Goal: Task Accomplishment & Management: Manage account settings

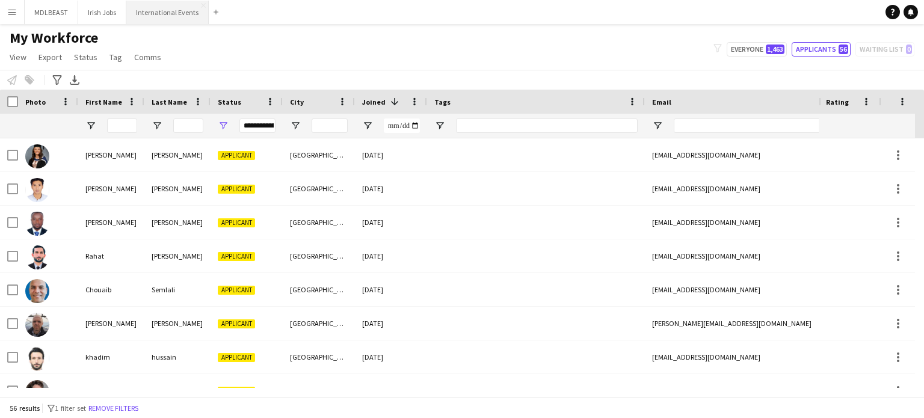
click at [137, 14] on button "International Events Close" at bounding box center [167, 12] width 82 height 23
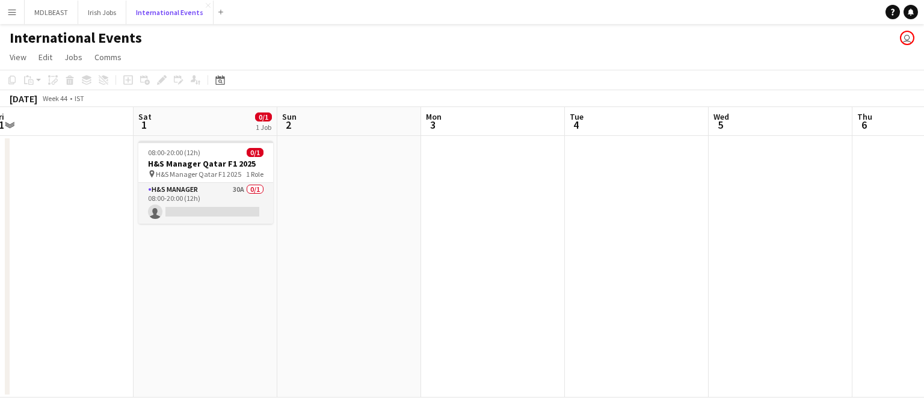
scroll to position [0, 445]
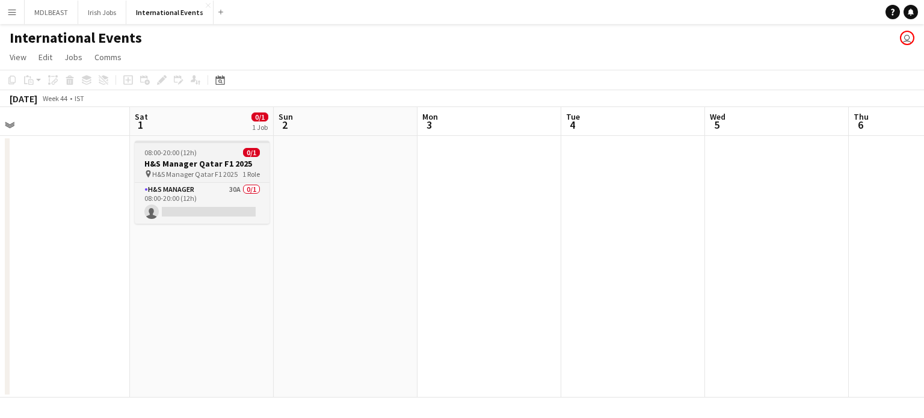
click at [191, 161] on h3 "H&S Manager Qatar F1 2025" at bounding box center [202, 163] width 135 height 11
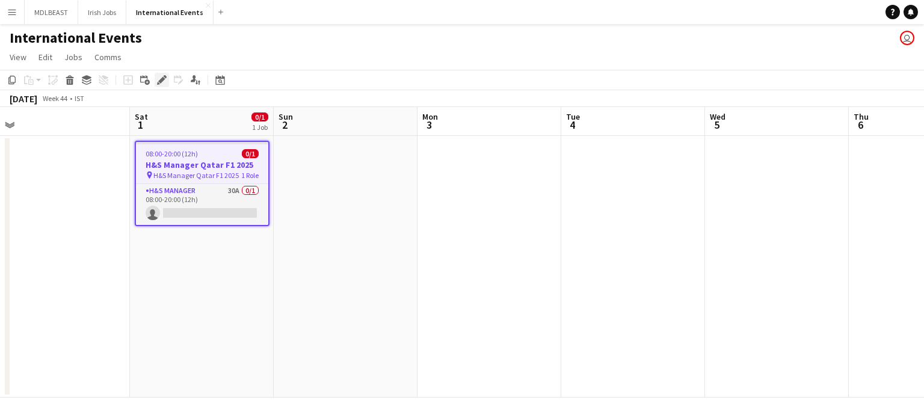
click at [161, 79] on icon at bounding box center [161, 80] width 7 height 7
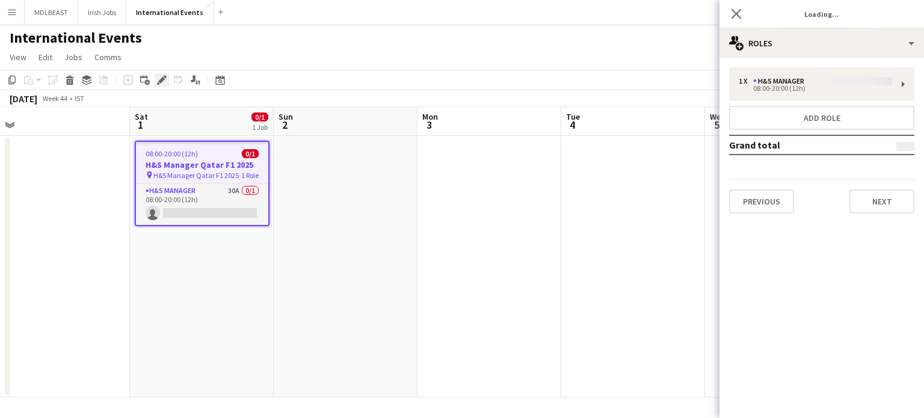
type input "**********"
click at [878, 207] on button "Next" at bounding box center [882, 202] width 65 height 24
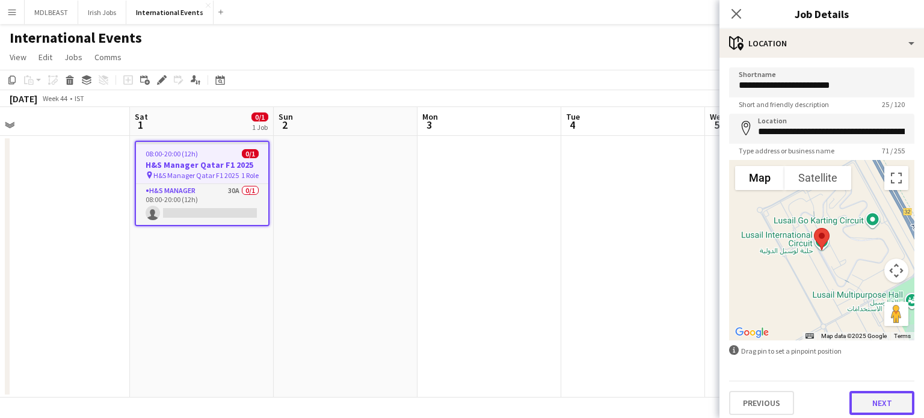
click at [869, 407] on button "Next" at bounding box center [882, 403] width 65 height 24
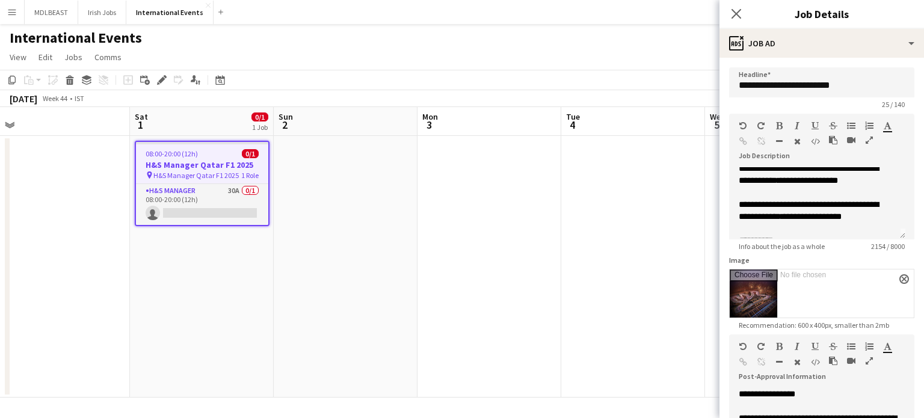
scroll to position [0, 0]
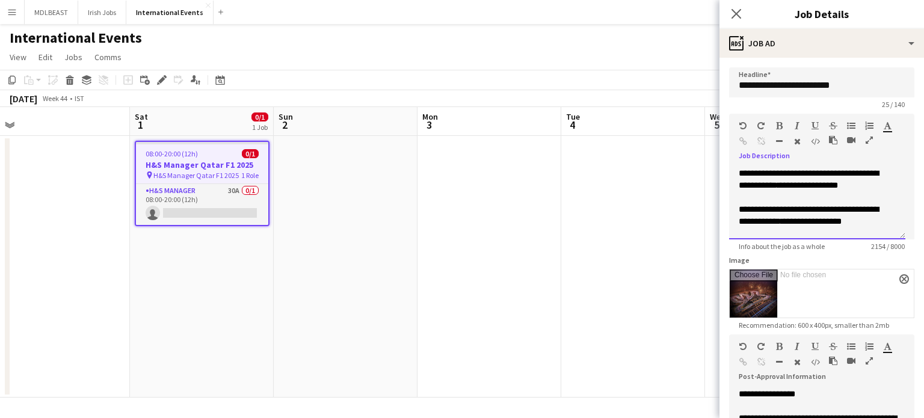
click at [870, 226] on div "**********" at bounding box center [817, 215] width 157 height 24
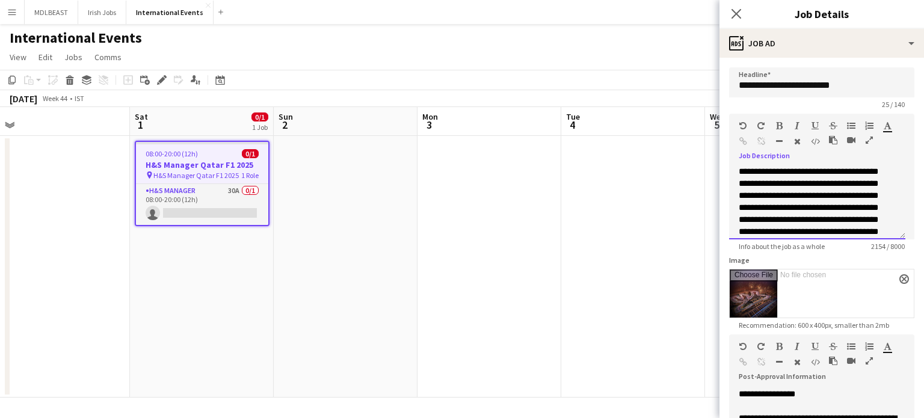
scroll to position [326, 0]
click at [739, 13] on icon "Close pop-in" at bounding box center [735, 13] width 11 height 11
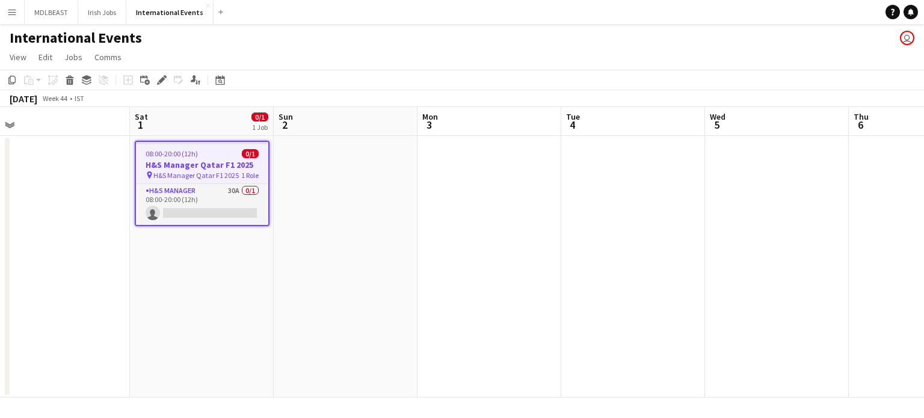
click at [14, 10] on app-icon "Menu" at bounding box center [12, 12] width 10 height 10
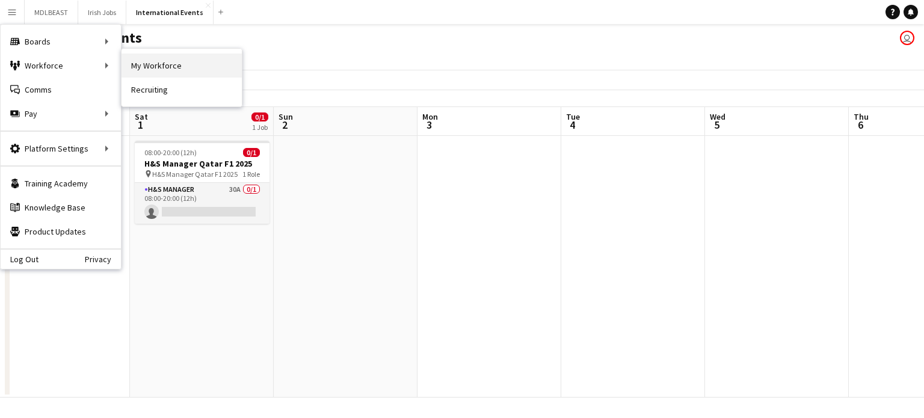
click at [185, 68] on link "My Workforce" at bounding box center [182, 66] width 120 height 24
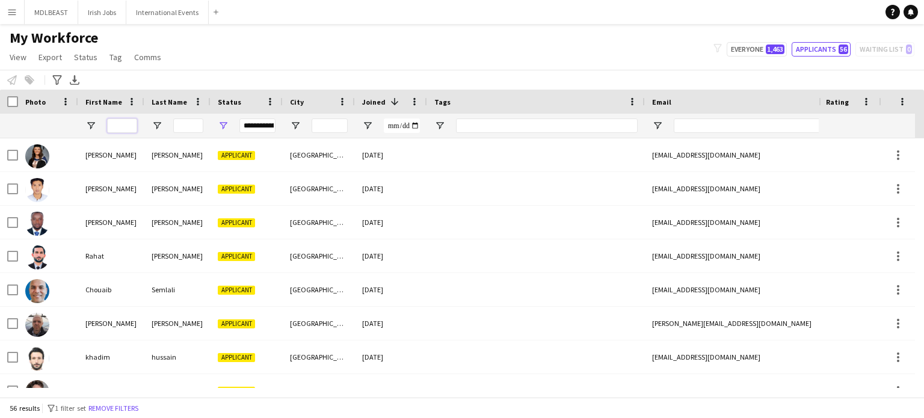
click at [125, 123] on input "First Name Filter Input" at bounding box center [122, 126] width 30 height 14
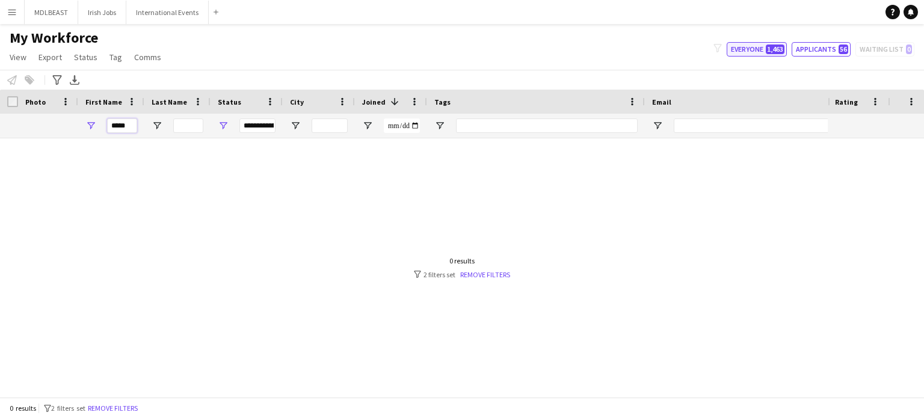
type input "*****"
click at [756, 43] on button "Everyone 1,463" at bounding box center [757, 49] width 60 height 14
type input "**********"
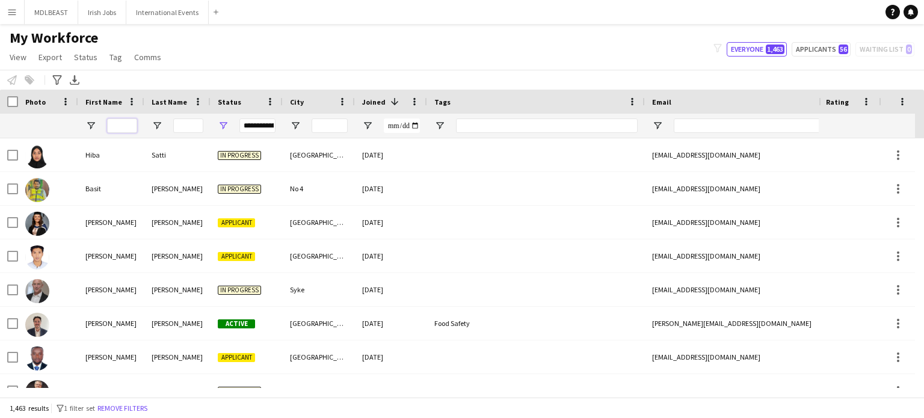
click at [124, 125] on input "First Name Filter Input" at bounding box center [122, 126] width 30 height 14
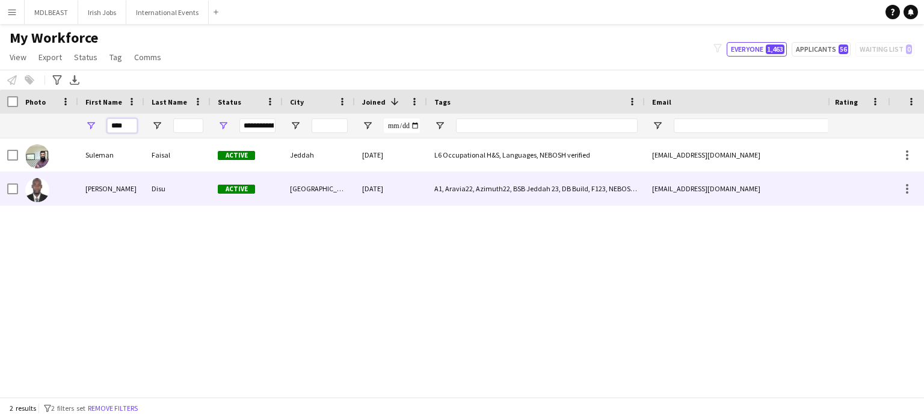
type input "****"
click at [337, 189] on div "[GEOGRAPHIC_DATA]" at bounding box center [319, 188] width 72 height 33
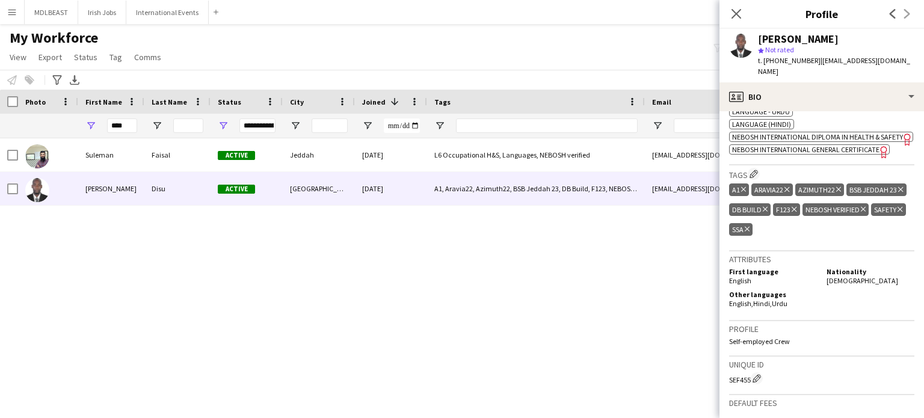
scroll to position [502, 0]
click at [736, 11] on icon "Close pop-in" at bounding box center [735, 13] width 11 height 11
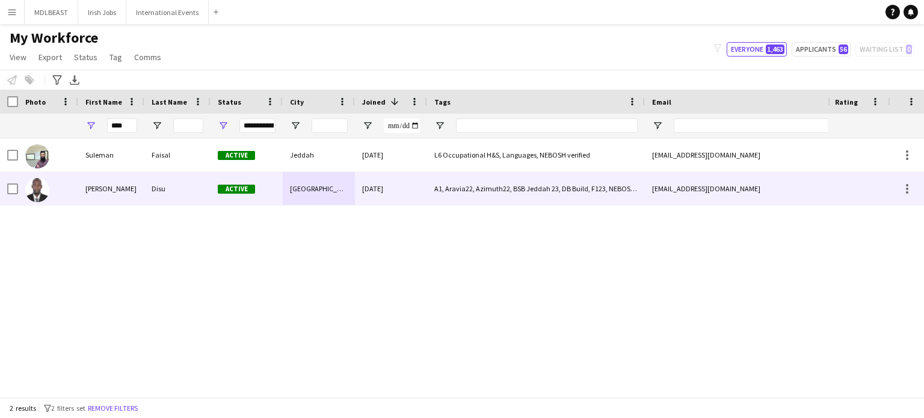
click at [196, 194] on div "Disu" at bounding box center [177, 188] width 66 height 33
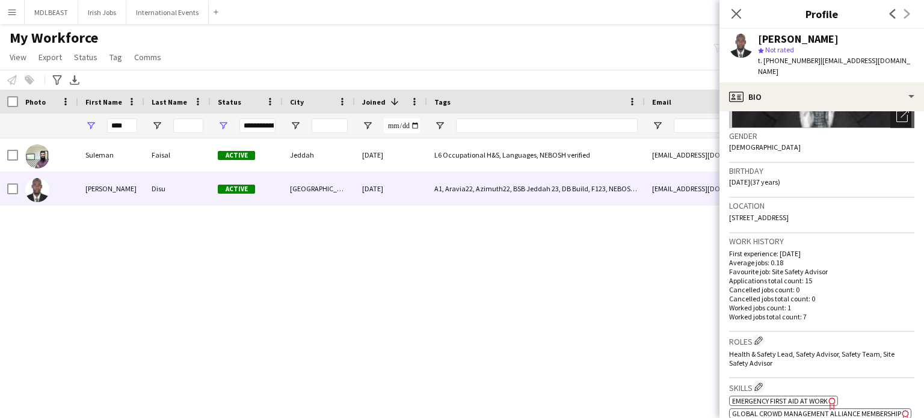
scroll to position [0, 0]
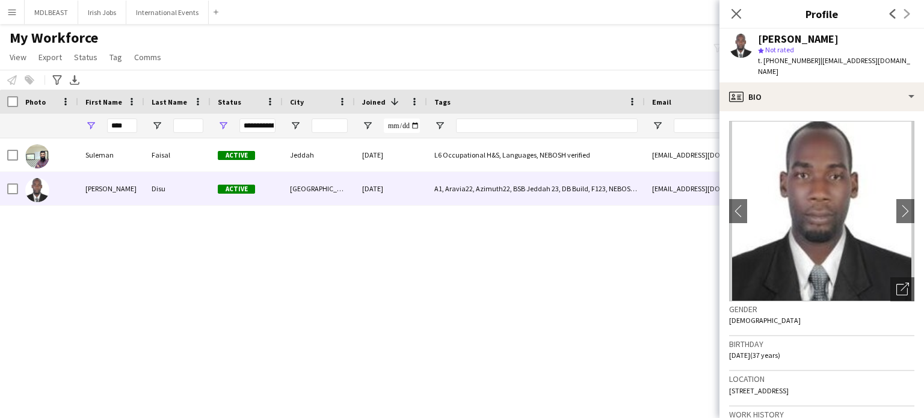
click at [669, 54] on div "**********" at bounding box center [462, 49] width 924 height 41
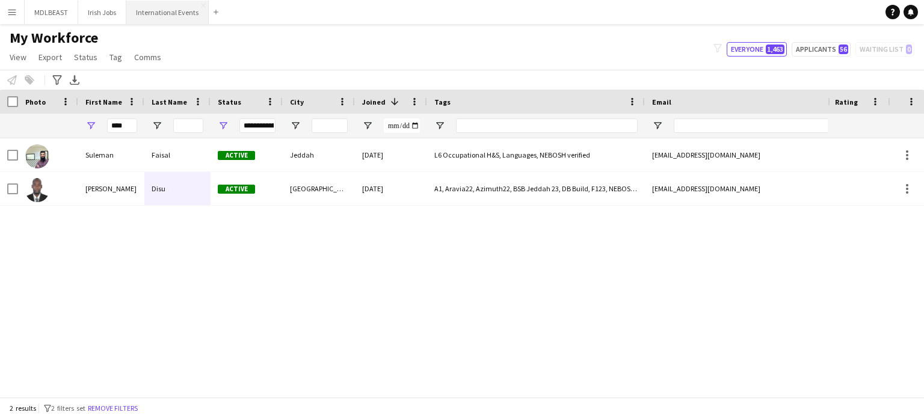
click at [161, 15] on button "International Events Close" at bounding box center [167, 12] width 82 height 23
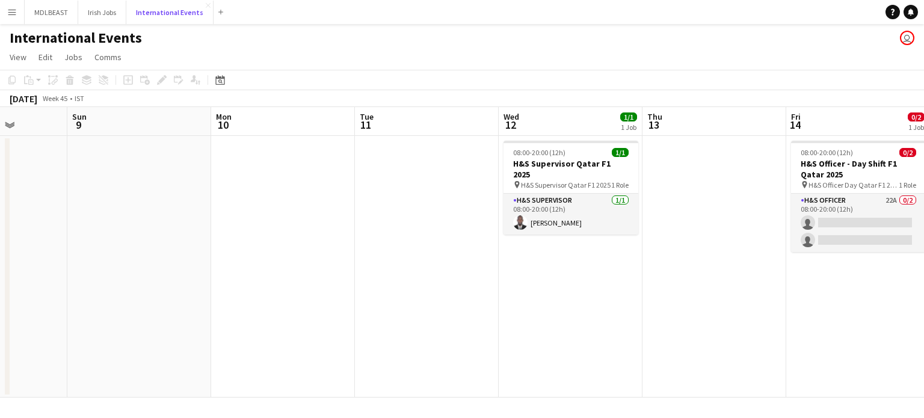
scroll to position [0, 508]
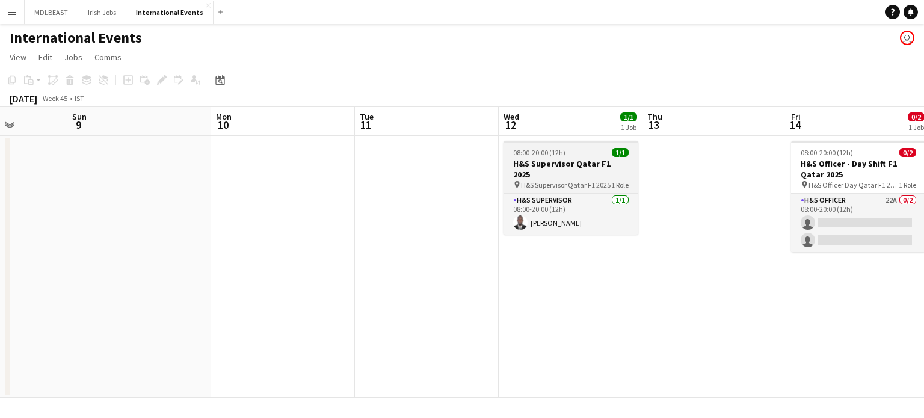
click at [550, 156] on span "08:00-20:00 (12h)" at bounding box center [539, 152] width 52 height 9
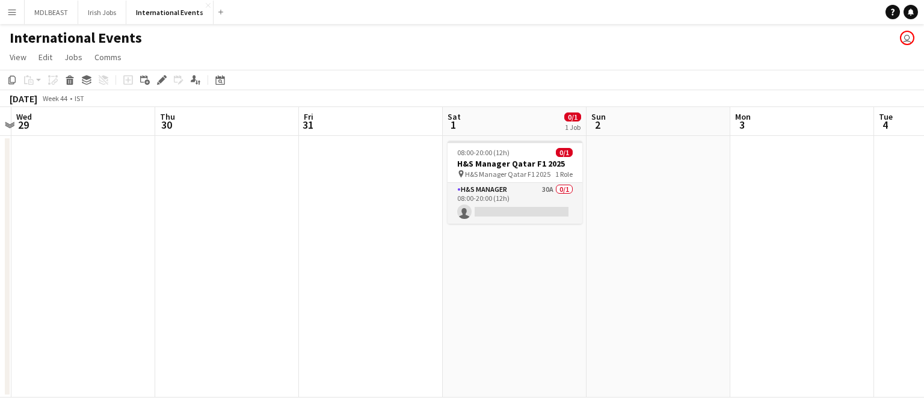
scroll to position [0, 273]
click at [383, 248] on app-date-cell at bounding box center [375, 267] width 144 height 262
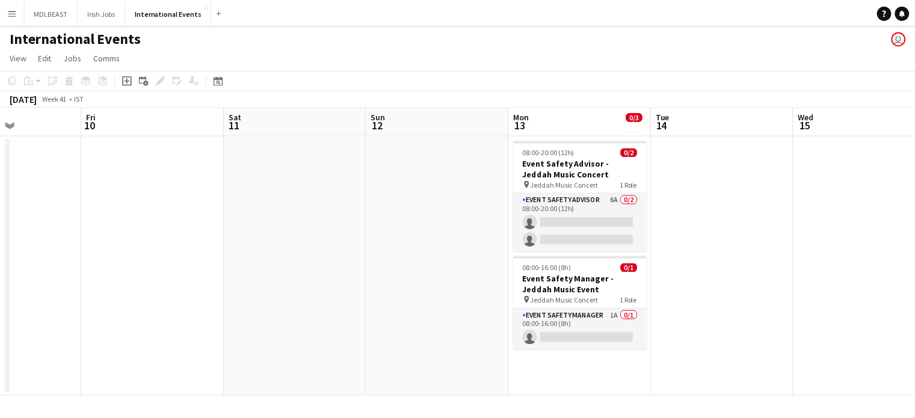
scroll to position [0, 409]
